Goal: Transaction & Acquisition: Purchase product/service

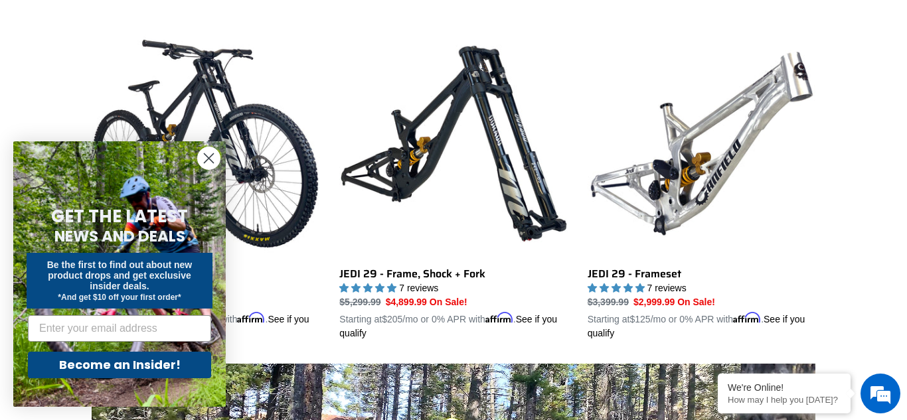
scroll to position [371, 0]
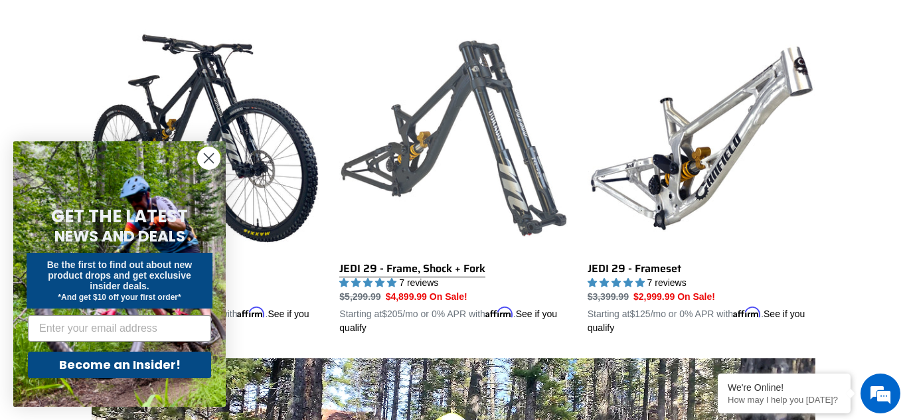
click at [394, 278] on link "JEDI 29 - Frame, Shock + Fork" at bounding box center [453, 180] width 228 height 311
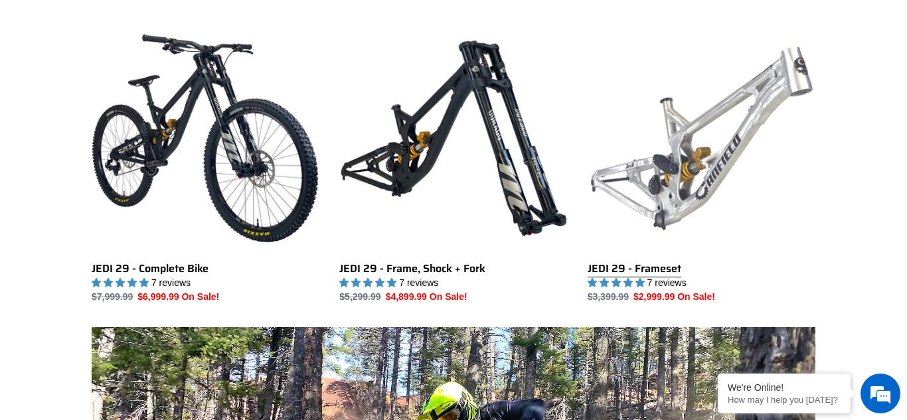
click at [724, 100] on link "JEDI 29 - Frameset" at bounding box center [702, 165] width 228 height 280
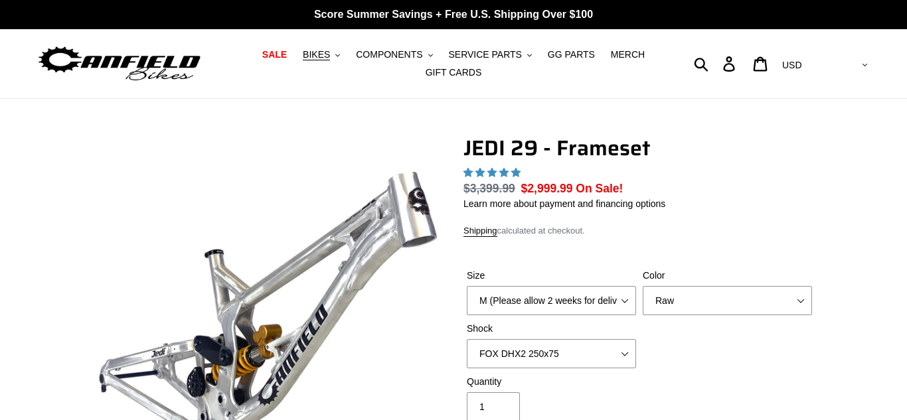
select select "Stealth Black"
click at [643, 286] on select "Orange Raw Stealth Black" at bounding box center [727, 300] width 169 height 29
select select "highest-rating"
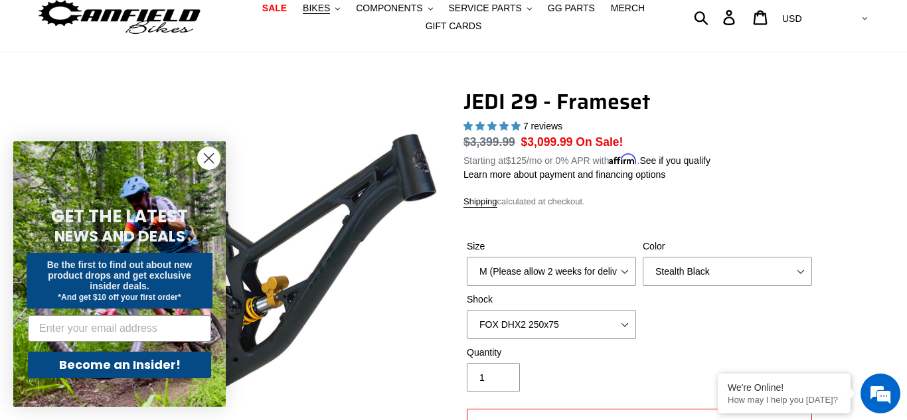
scroll to position [48, 0]
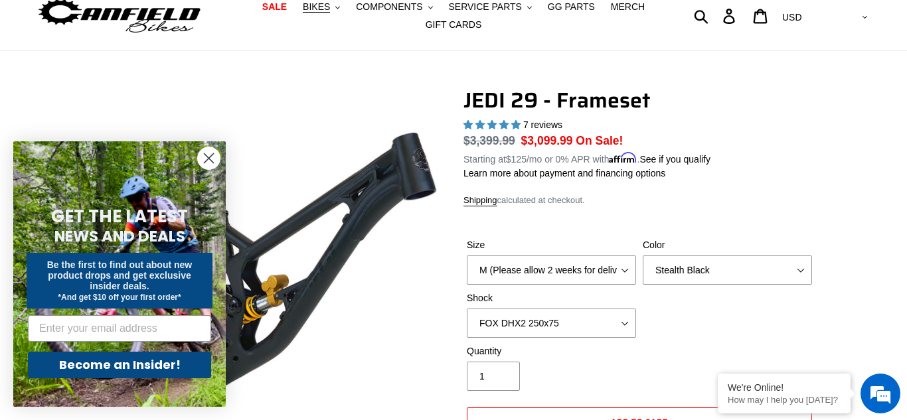
click at [204, 158] on circle "Close dialog" at bounding box center [209, 158] width 22 height 22
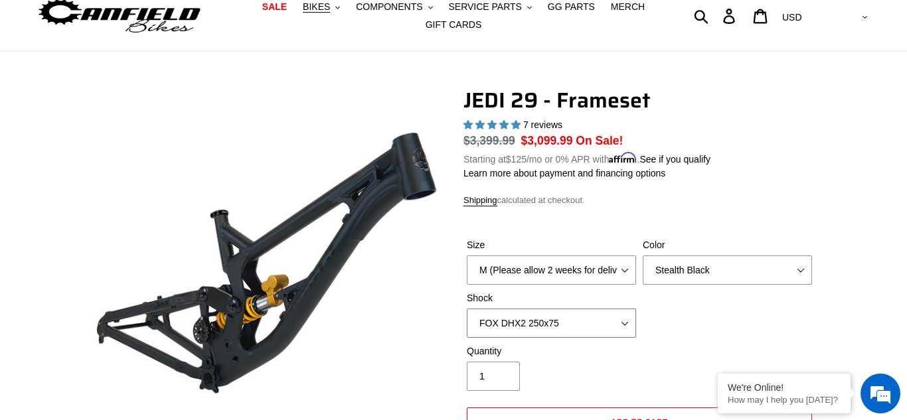
click at [544, 331] on select "No Shock FOX DHX2 250x75 RockShox Vivid Ultimate DH 250x75 EXT e-Storia LOX V3" at bounding box center [551, 323] width 169 height 29
click at [467, 309] on select "No Shock FOX DHX2 250x75 RockShox Vivid Ultimate DH 250x75 EXT e-Storia LOX V3" at bounding box center [551, 323] width 169 height 29
click at [557, 329] on select "No Shock FOX DHX2 250x75 RockShox Vivid Ultimate DH 250x75 EXT e-Storia LOX V3" at bounding box center [551, 323] width 169 height 29
click at [467, 309] on select "No Shock FOX DHX2 250x75 RockShox Vivid Ultimate DH 250x75 EXT e-Storia LOX V3" at bounding box center [551, 323] width 169 height 29
click at [544, 320] on select "No Shock FOX DHX2 250x75 RockShox Vivid Ultimate DH 250x75 EXT e-Storia LOX V3" at bounding box center [551, 323] width 169 height 29
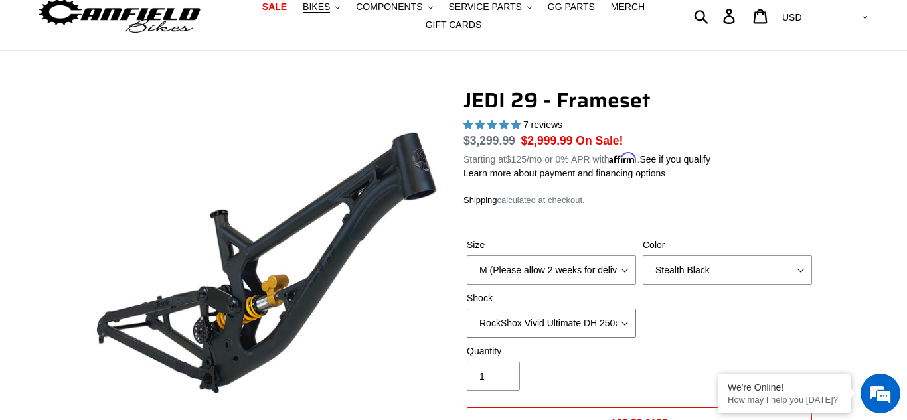
select select "No Shock"
click at [467, 309] on select "No Shock FOX DHX2 250x75 RockShox Vivid Ultimate DH 250x75 EXT e-Storia LOX V3" at bounding box center [551, 323] width 169 height 29
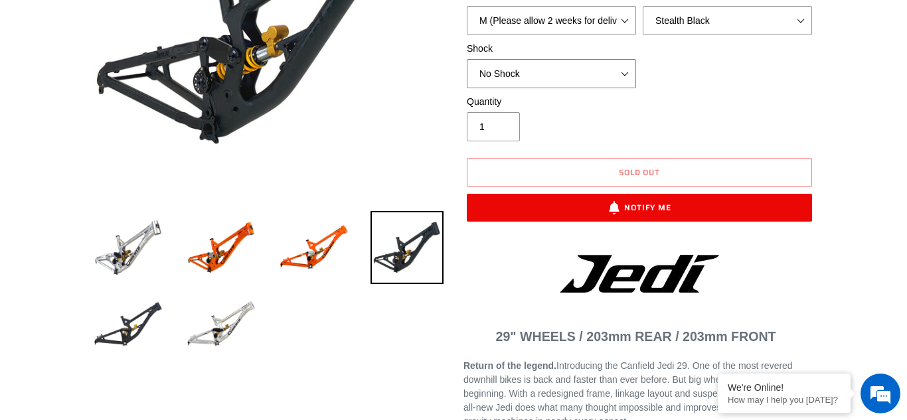
scroll to position [301, 0]
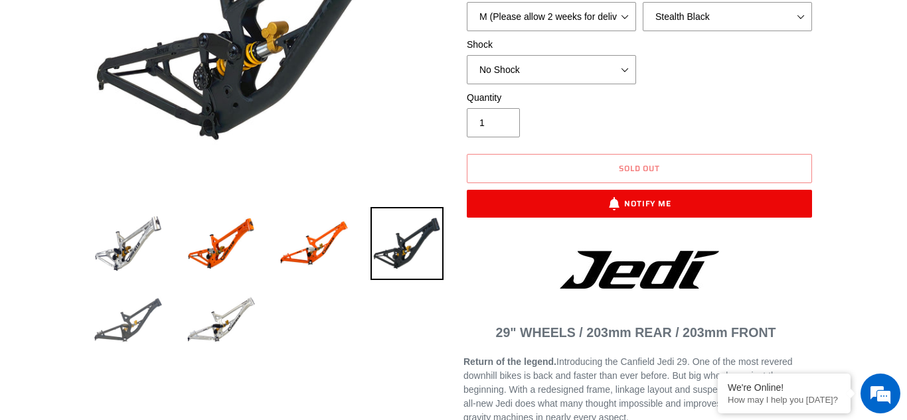
click at [104, 317] on img at bounding box center [128, 320] width 73 height 73
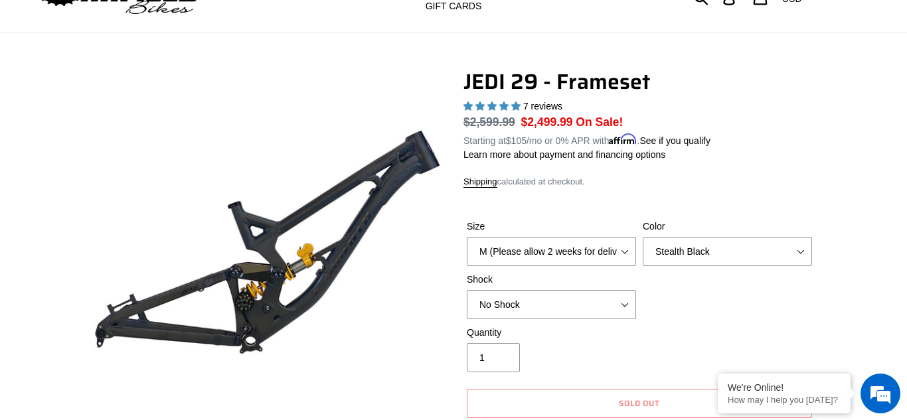
scroll to position [52, 0]
